Goal: Information Seeking & Learning: Learn about a topic

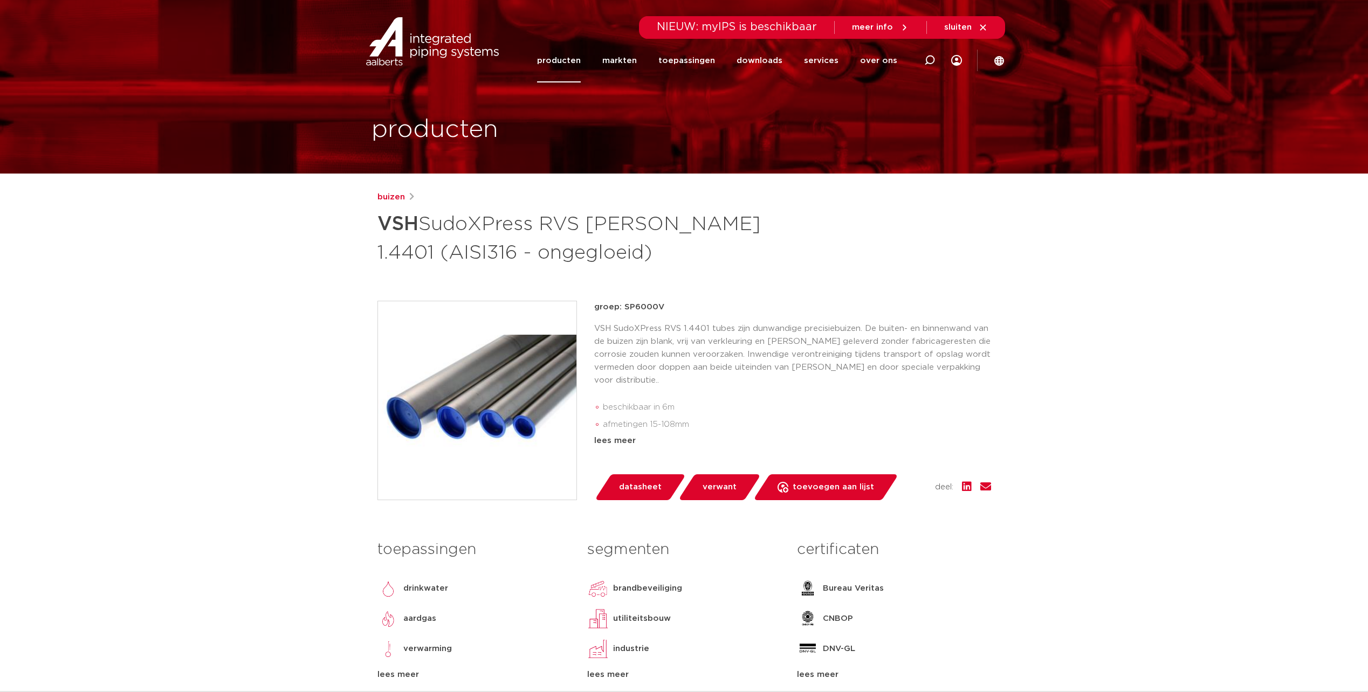
click at [576, 66] on link "producten" at bounding box center [559, 61] width 44 height 44
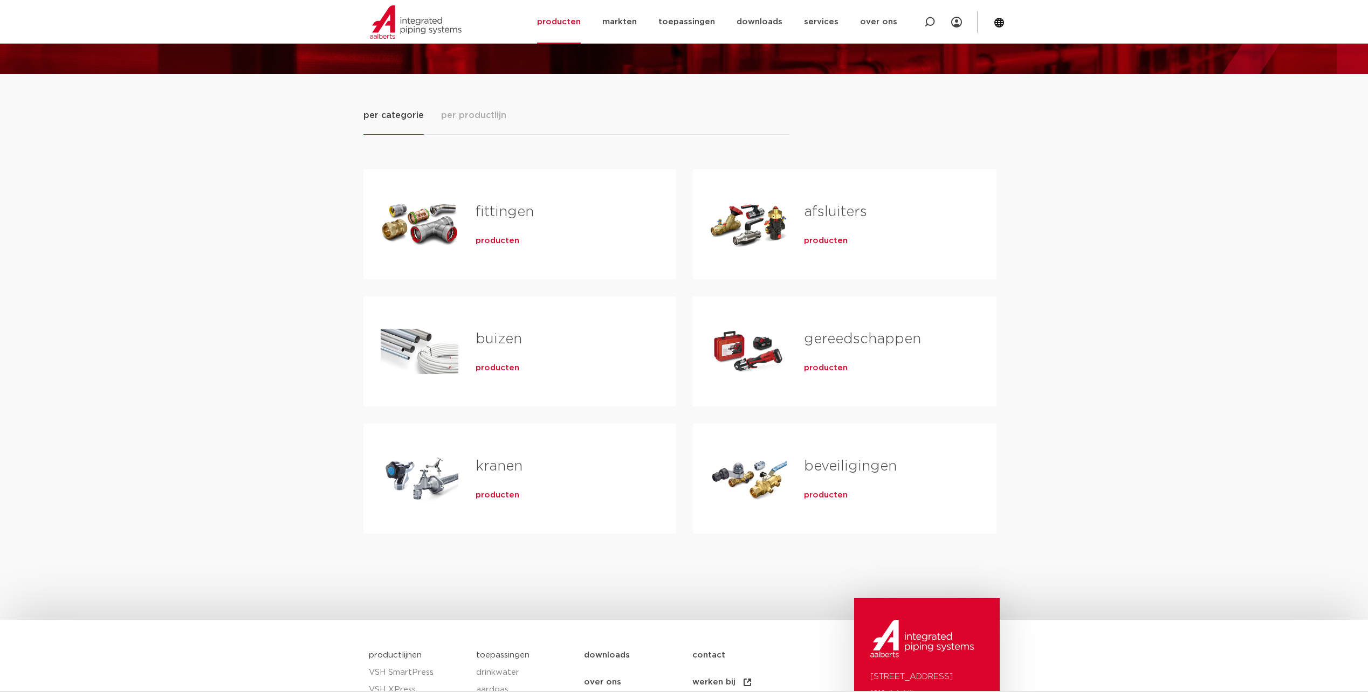
scroll to position [108, 0]
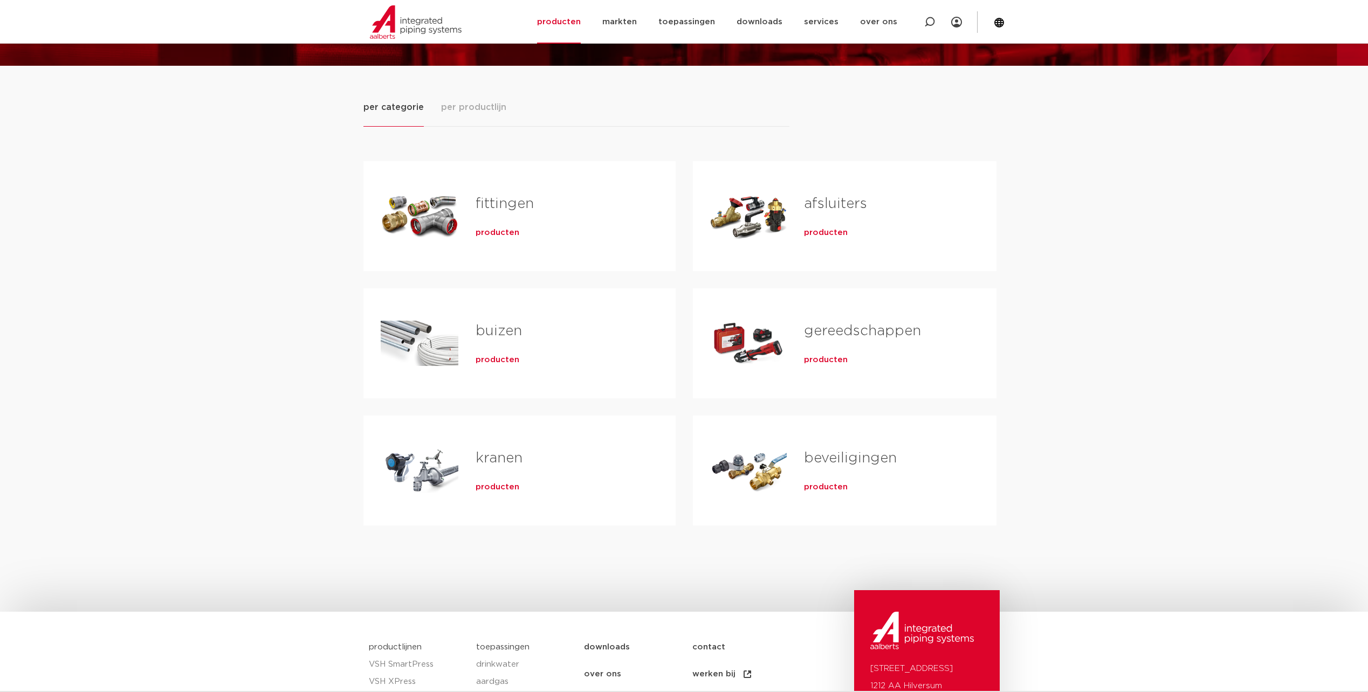
click at [504, 201] on link "fittingen" at bounding box center [504, 204] width 58 height 14
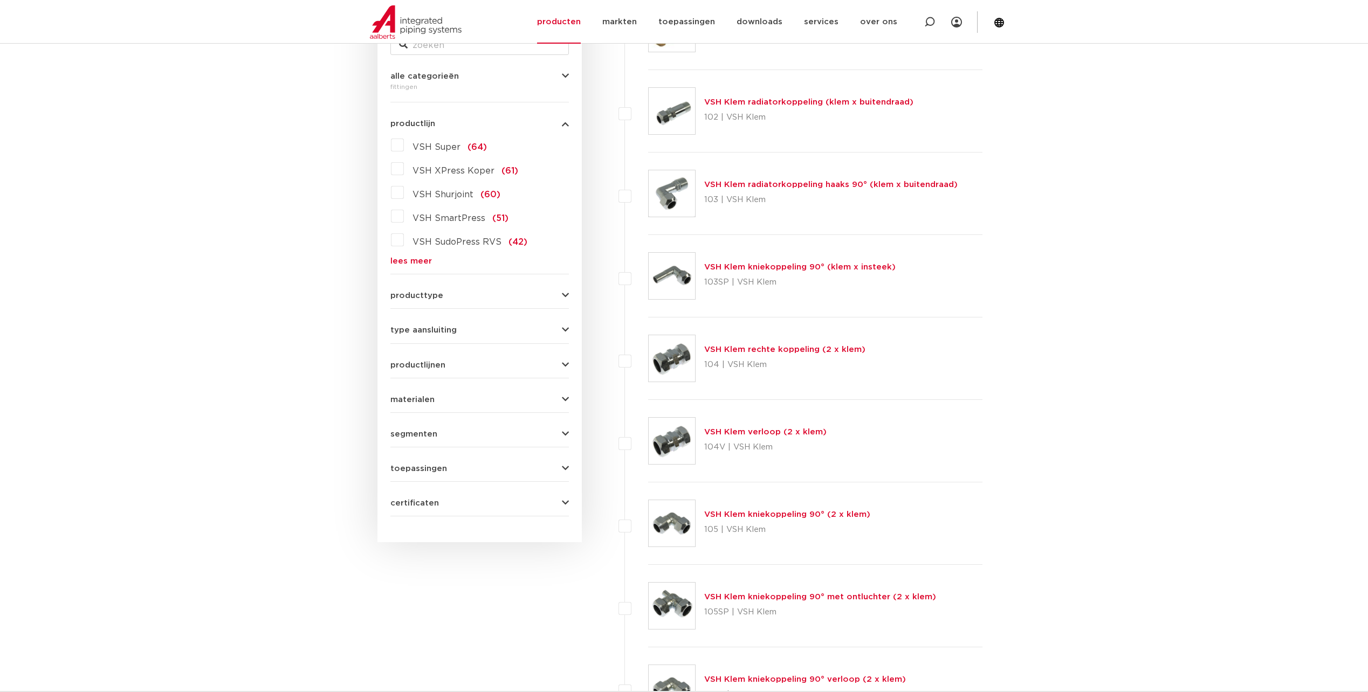
click at [404, 244] on label "VSH SudoPress RVS (42)" at bounding box center [465, 239] width 123 height 17
click at [0, 0] on input "VSH SudoPress RVS (42)" at bounding box center [0, 0] width 0 height 0
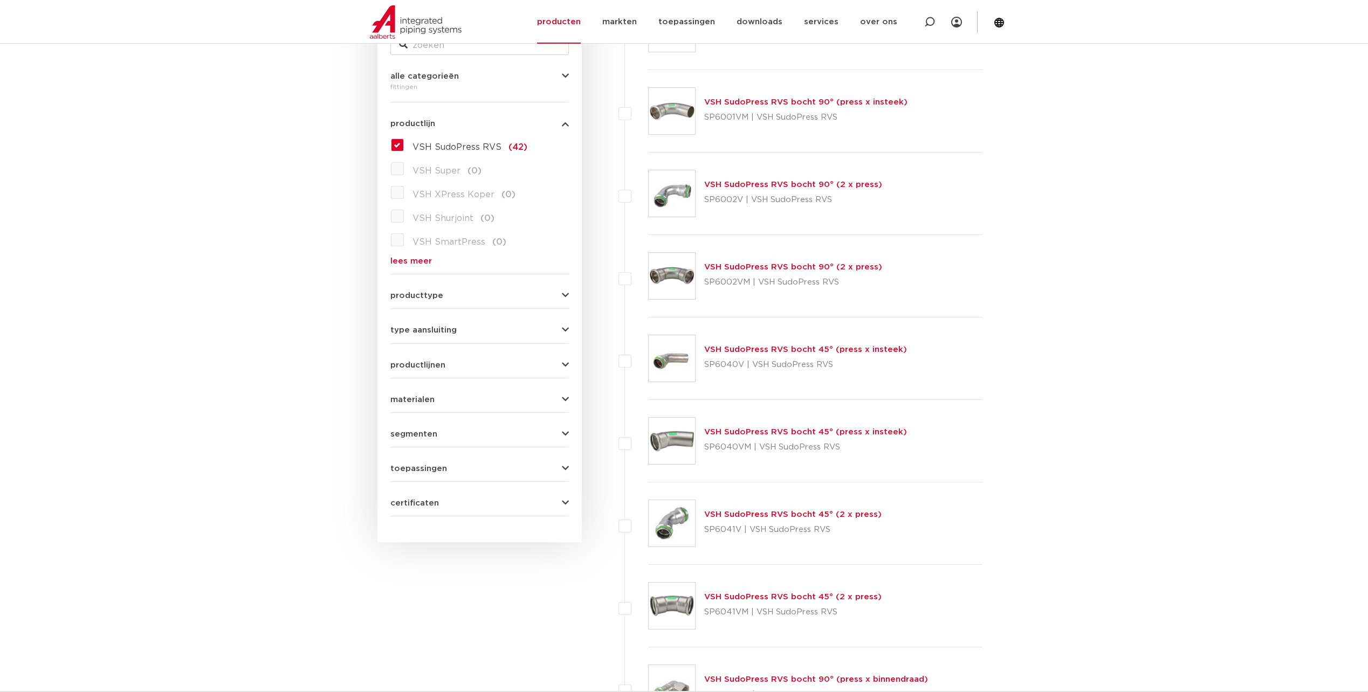
click at [419, 261] on link "lees meer" at bounding box center [479, 261] width 178 height 8
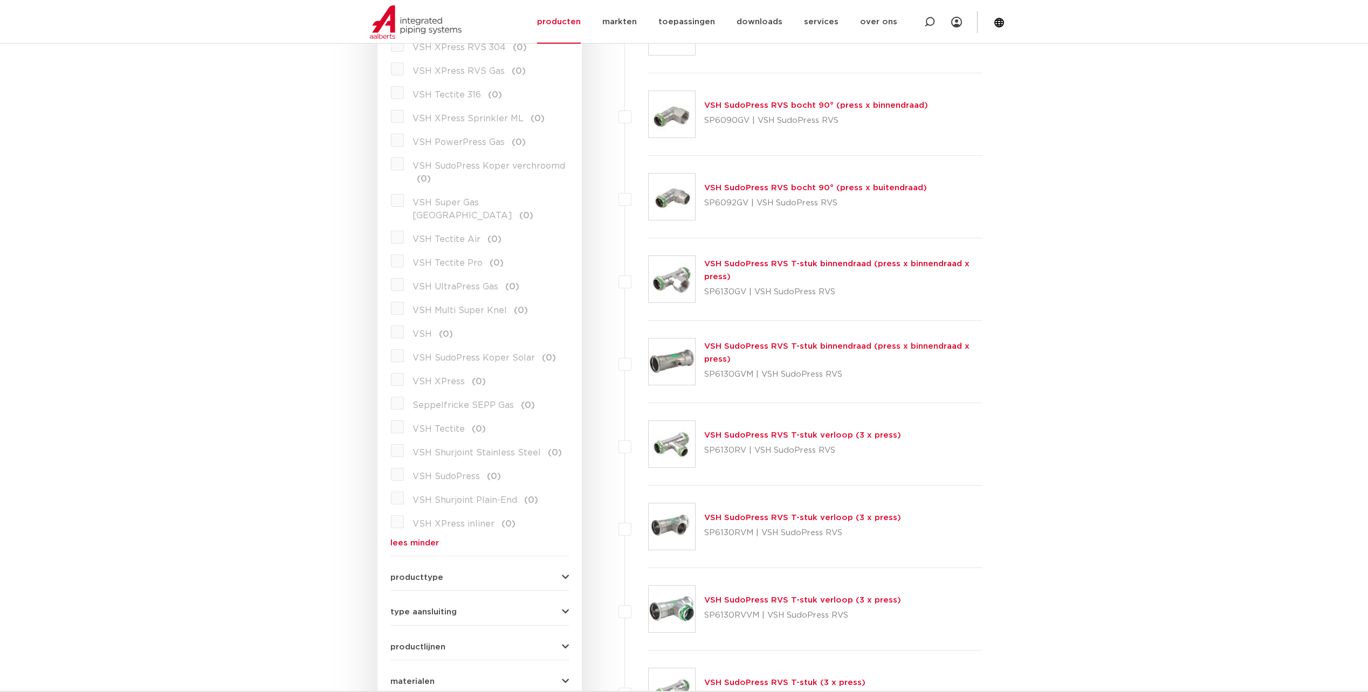
scroll to position [839, 0]
